Goal: Task Accomplishment & Management: Manage account settings

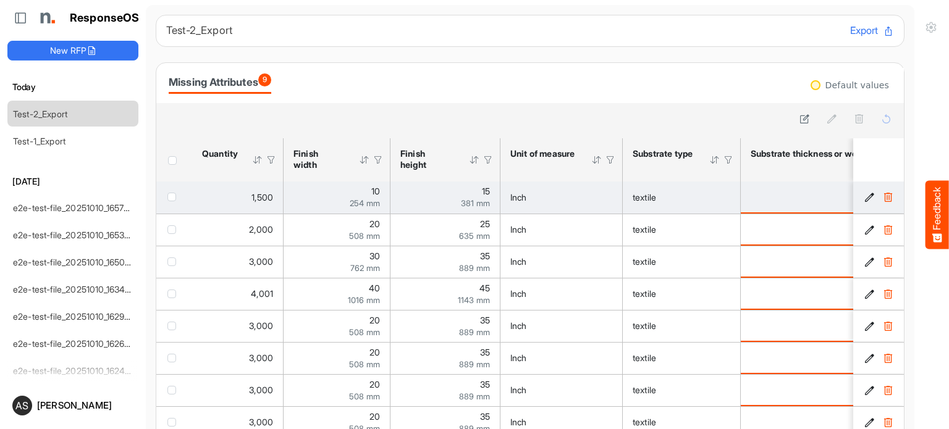
click at [502, 207] on td "Inch" at bounding box center [561, 198] width 122 height 32
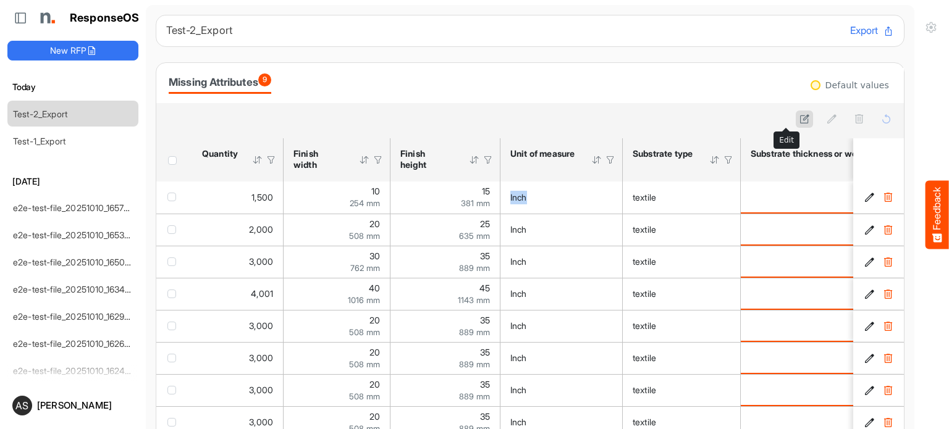
click at [796, 125] on button at bounding box center [804, 119] width 17 height 17
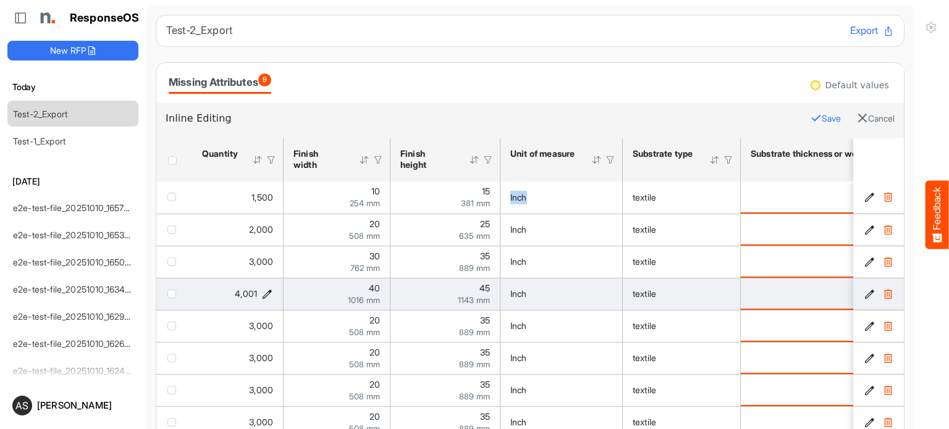
click at [272, 290] on icon "4001 is template cell Column Header httpsnorthellcomontologiesmapping-rulesorde…" at bounding box center [267, 294] width 11 height 11
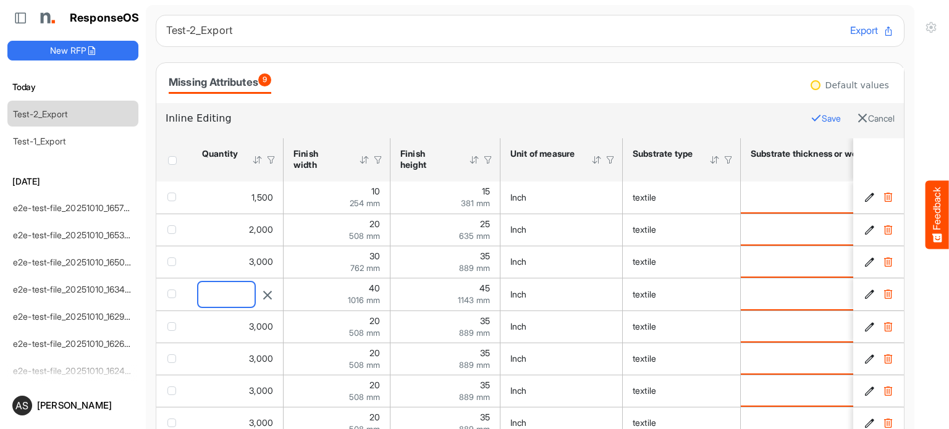
click at [242, 291] on input "****" at bounding box center [226, 294] width 56 height 25
type input "*"
click at [811, 121] on button "Save" at bounding box center [826, 119] width 30 height 16
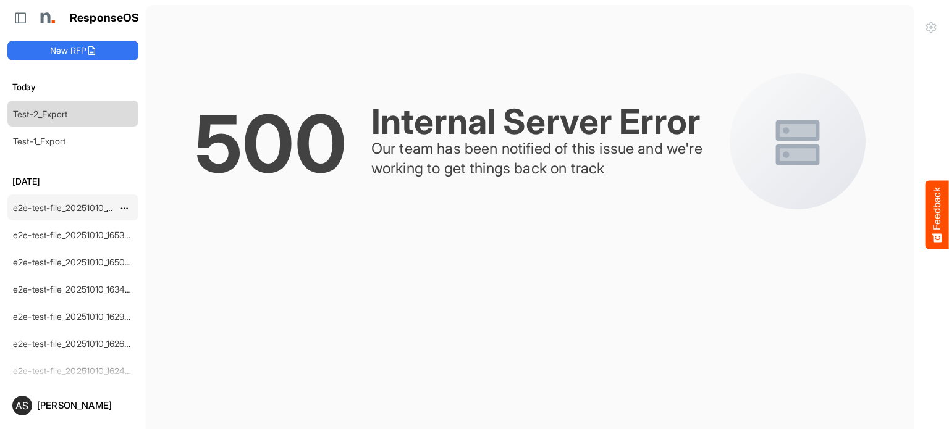
click at [65, 205] on link "e2e-test-file_20251010_165709" at bounding box center [74, 208] width 122 height 11
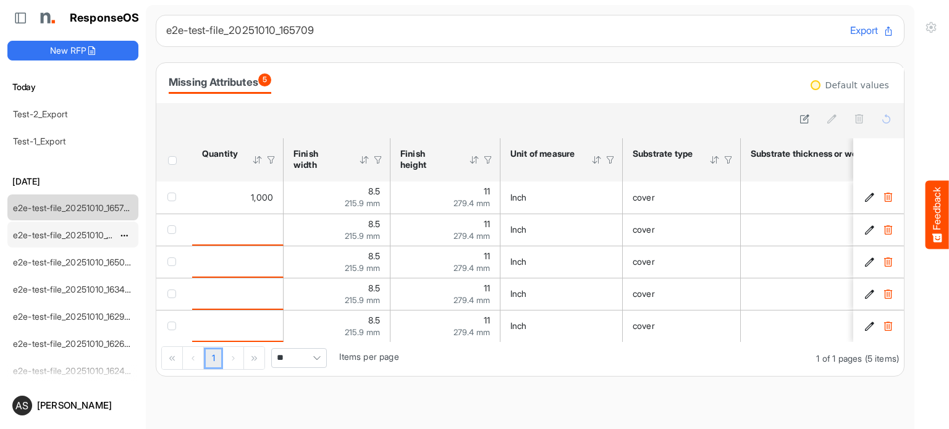
click at [77, 232] on link "e2e-test-file_20251010_165343" at bounding box center [74, 235] width 122 height 11
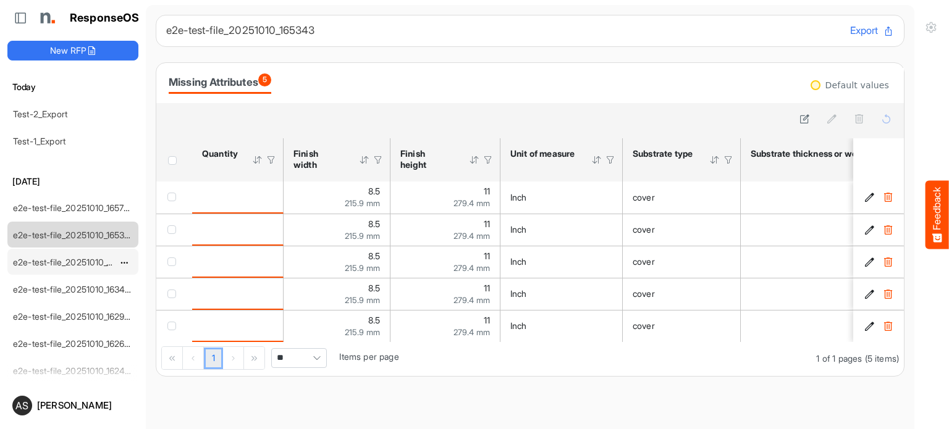
click at [90, 260] on link "e2e-test-file_20251010_165056" at bounding box center [74, 262] width 122 height 11
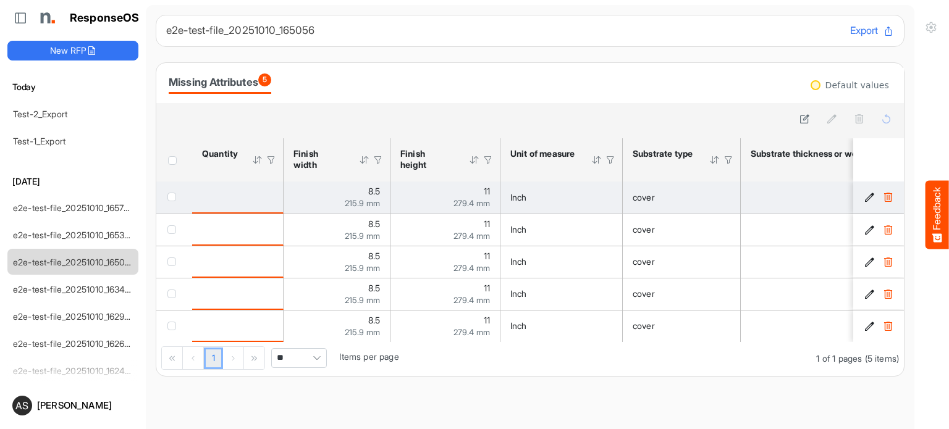
click at [437, 183] on td "11 279.4 mm" at bounding box center [445, 198] width 110 height 32
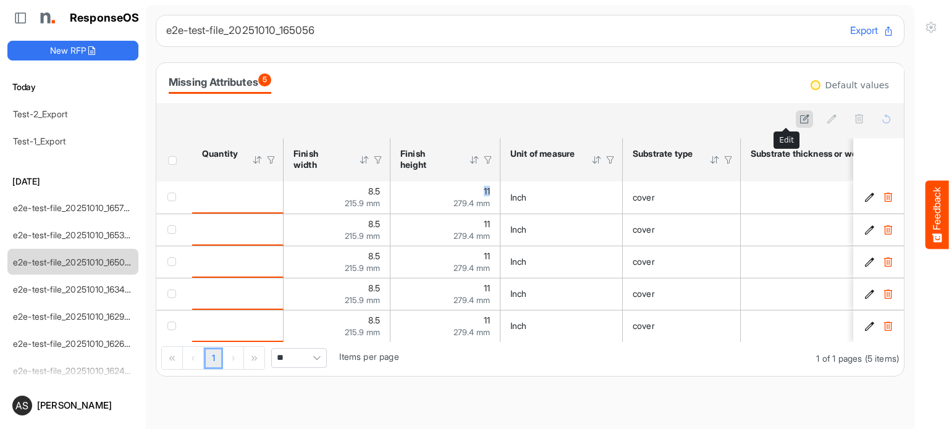
click at [799, 114] on icon at bounding box center [804, 119] width 11 height 11
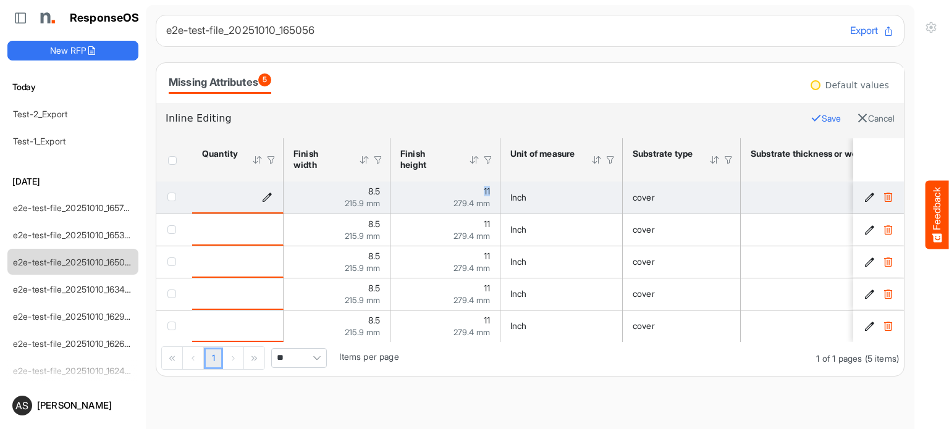
click at [272, 196] on icon "is template cell Column Header httpsnorthellcomontologiesmapping-rulesorderhasq…" at bounding box center [267, 197] width 11 height 11
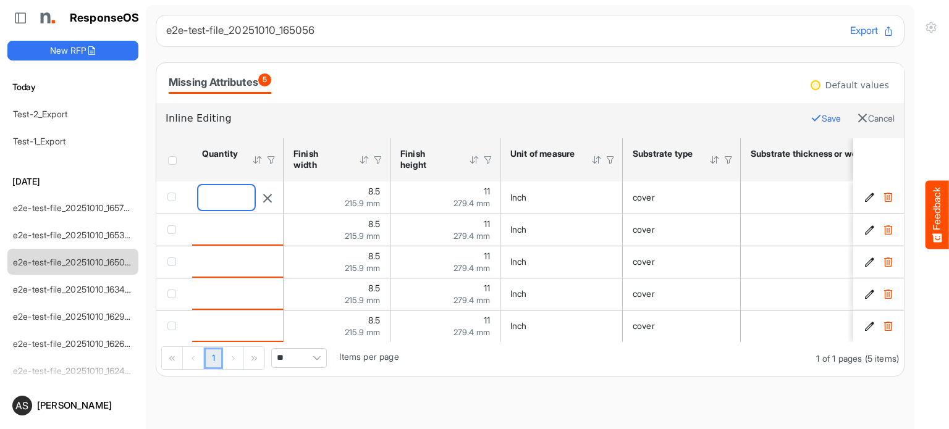
click at [242, 198] on input "number" at bounding box center [226, 197] width 56 height 25
type input "*"
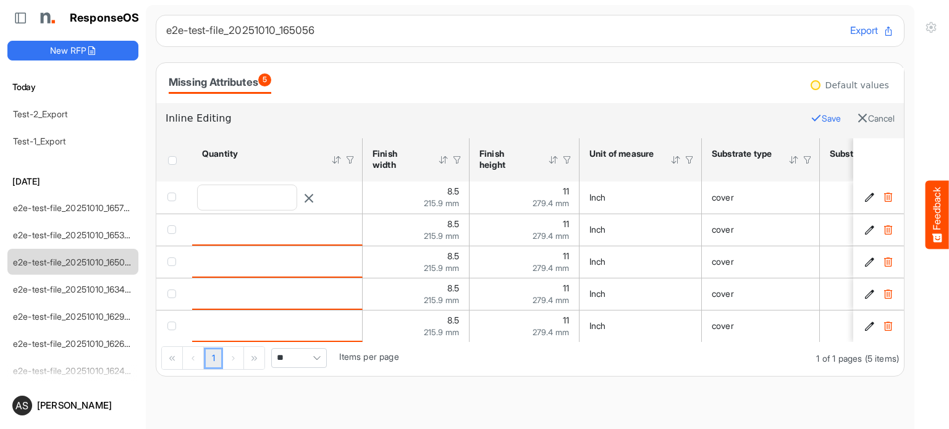
click at [811, 121] on button "Save" at bounding box center [826, 119] width 30 height 16
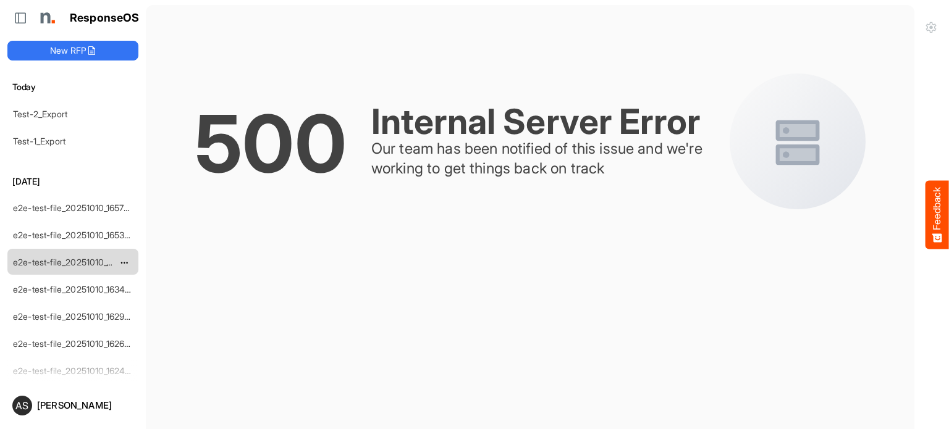
click at [40, 264] on link "e2e-test-file_20251010_165056" at bounding box center [74, 262] width 122 height 11
